Goal: Transaction & Acquisition: Obtain resource

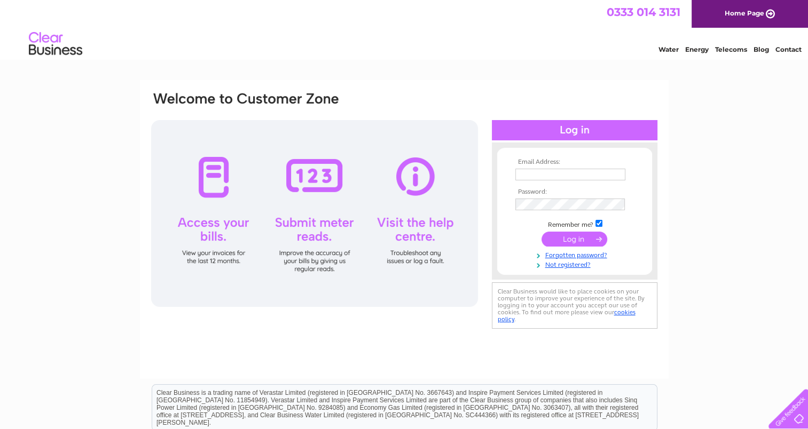
click at [558, 171] on input "text" at bounding box center [570, 175] width 110 height 12
paste input "accounts@vae.co.uk"
type input "accounts@vae.co.uk"
click at [580, 235] on input "submit" at bounding box center [574, 239] width 66 height 15
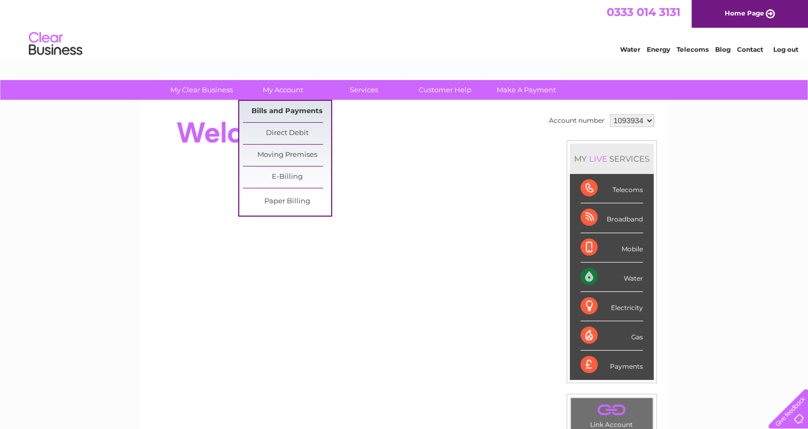
click at [284, 106] on link "Bills and Payments" at bounding box center [287, 111] width 88 height 21
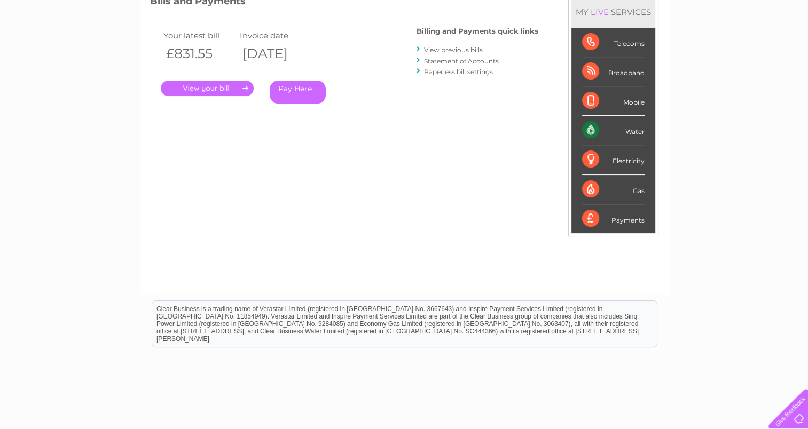
scroll to position [107, 0]
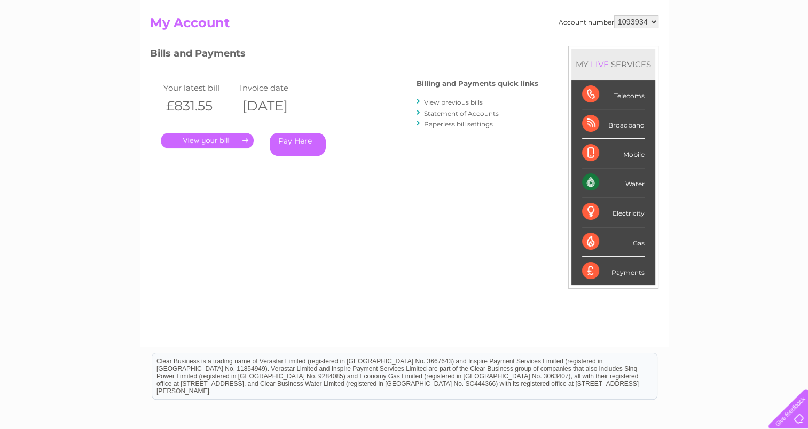
click at [435, 103] on link "View previous bills" at bounding box center [453, 102] width 59 height 8
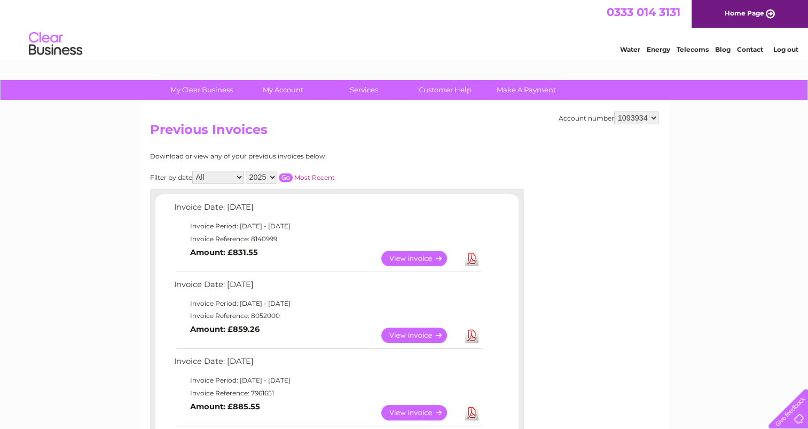
click at [470, 254] on link "Download" at bounding box center [471, 258] width 13 height 15
